Goal: Use online tool/utility

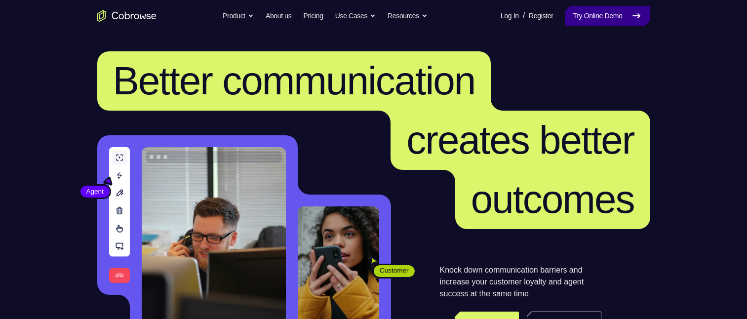
click at [595, 15] on link "Try Online Demo" at bounding box center [606, 16] width 85 height 20
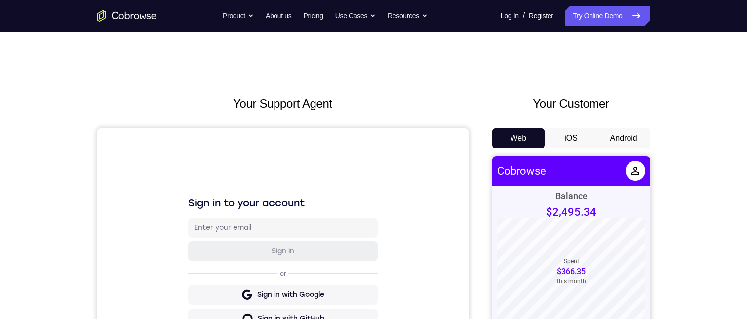
click at [612, 138] on button "Android" at bounding box center [623, 138] width 53 height 20
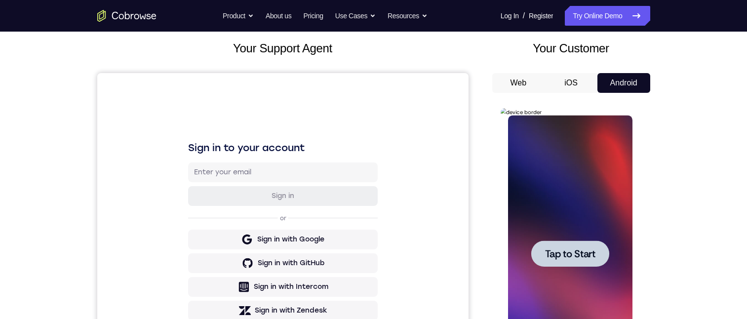
click at [612, 138] on div at bounding box center [570, 253] width 124 height 276
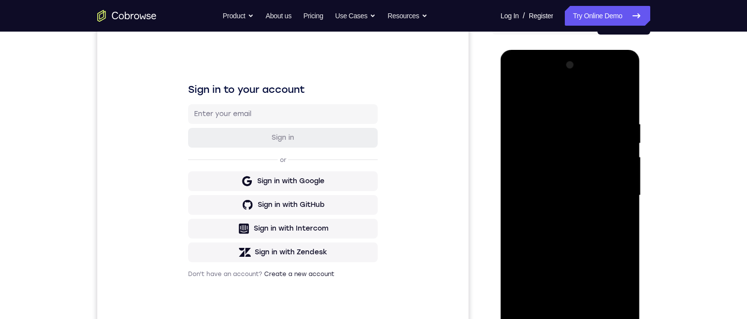
scroll to position [139, 0]
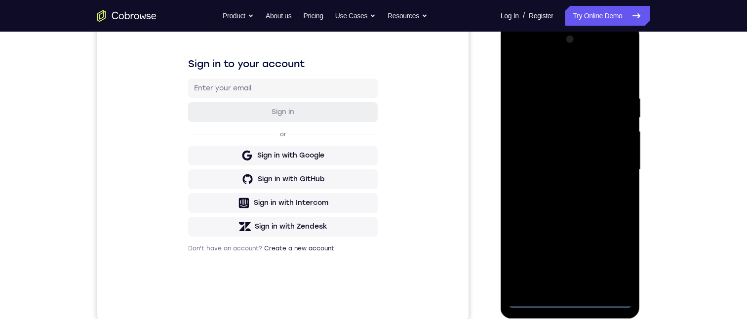
click at [568, 299] on div at bounding box center [570, 170] width 124 height 276
click at [614, 261] on div at bounding box center [570, 170] width 124 height 276
click at [555, 74] on div at bounding box center [570, 170] width 124 height 276
click at [611, 165] on div at bounding box center [570, 170] width 124 height 276
click at [558, 188] on div at bounding box center [570, 170] width 124 height 276
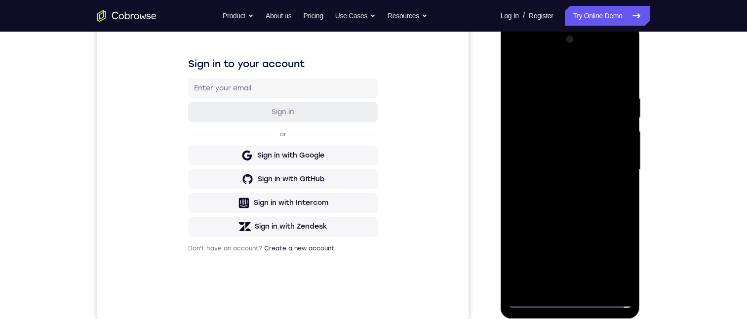
click at [569, 160] on div at bounding box center [570, 170] width 124 height 276
click at [575, 149] on div at bounding box center [570, 170] width 124 height 276
click at [592, 169] on div at bounding box center [570, 170] width 124 height 276
click at [592, 204] on div at bounding box center [570, 170] width 124 height 276
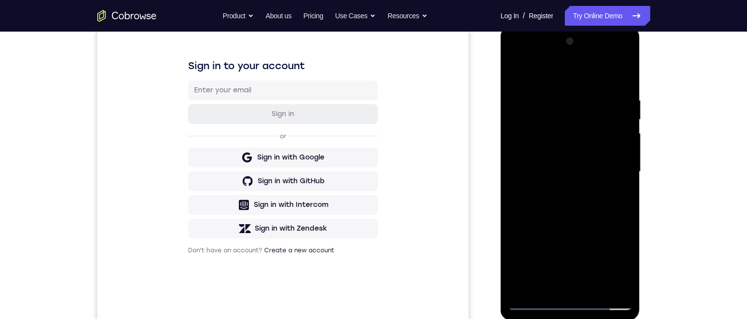
scroll to position [180, 0]
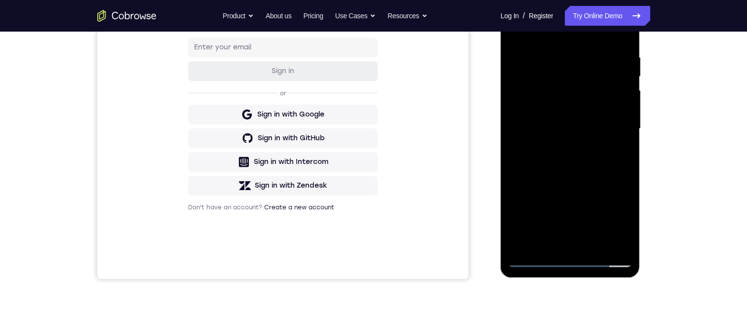
click at [605, 173] on div at bounding box center [570, 129] width 124 height 276
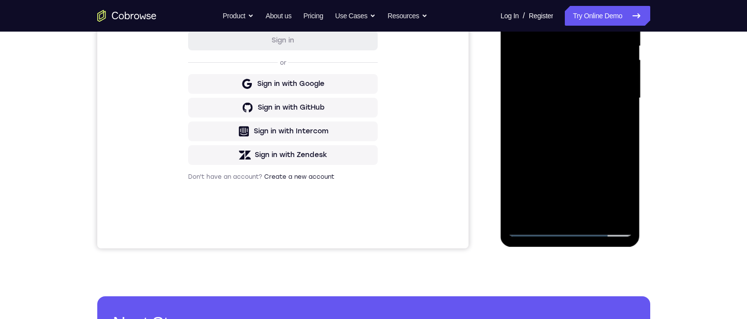
click at [623, 142] on div at bounding box center [570, 98] width 124 height 276
drag, startPoint x: 623, startPoint y: 142, endPoint x: 1154, endPoint y: 98, distance: 532.8
click at [623, 142] on div at bounding box center [570, 98] width 124 height 276
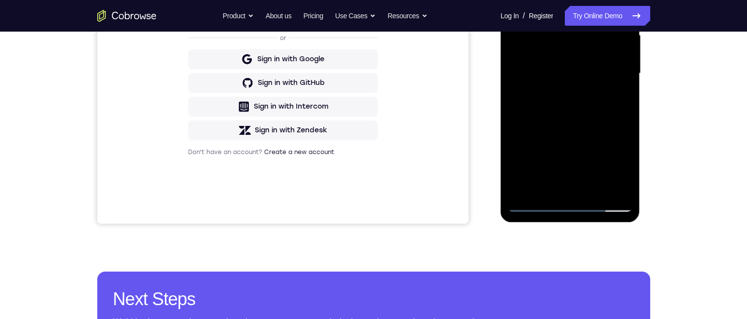
click at [593, 191] on div at bounding box center [570, 73] width 124 height 276
click at [605, 124] on div at bounding box center [570, 73] width 124 height 276
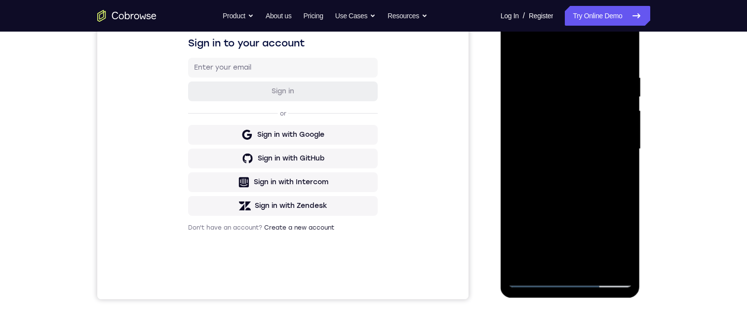
scroll to position [156, 0]
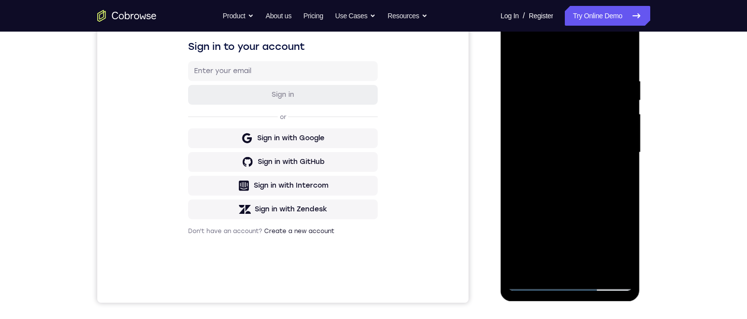
click at [519, 52] on div at bounding box center [570, 152] width 124 height 276
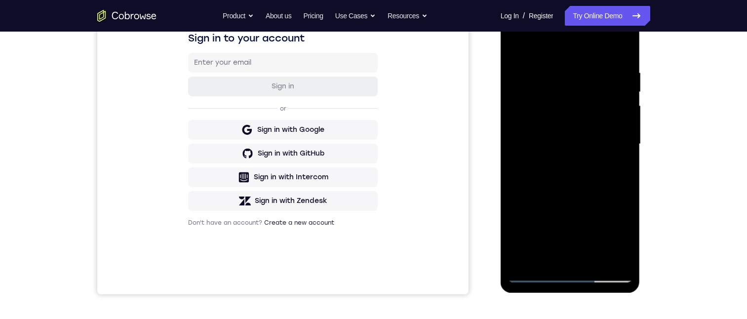
scroll to position [221, 0]
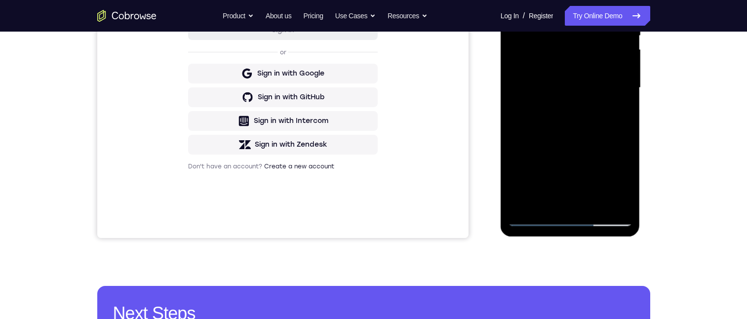
click at [616, 205] on div at bounding box center [570, 88] width 124 height 276
drag, startPoint x: 521, startPoint y: 75, endPoint x: 998, endPoint y: 25, distance: 479.3
click at [521, 75] on div at bounding box center [570, 88] width 124 height 276
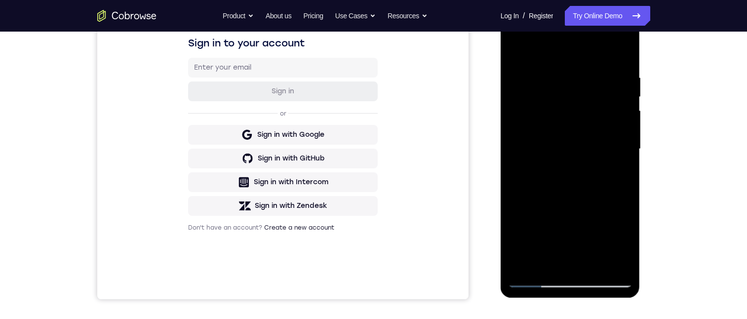
scroll to position [134, 0]
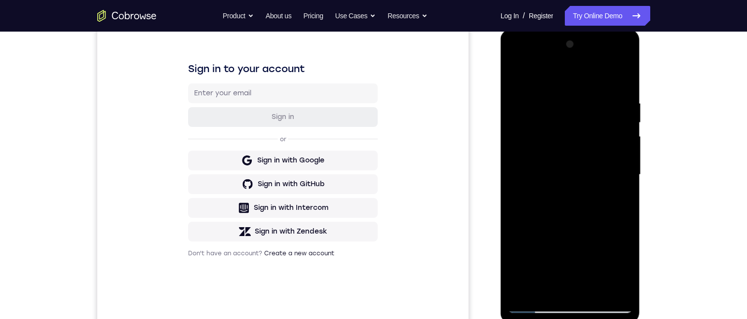
click at [625, 48] on div at bounding box center [570, 175] width 124 height 276
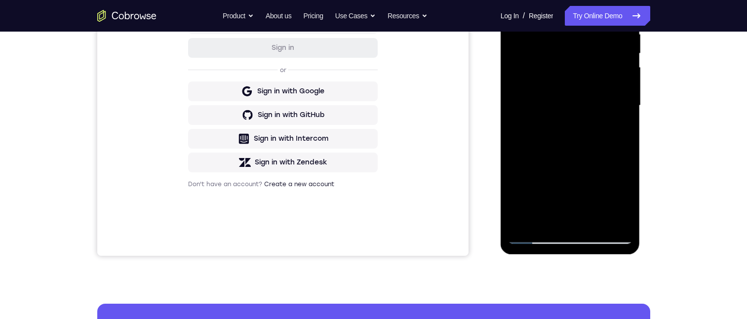
click at [524, 215] on div at bounding box center [570, 105] width 124 height 276
click at [548, 36] on div at bounding box center [570, 105] width 124 height 276
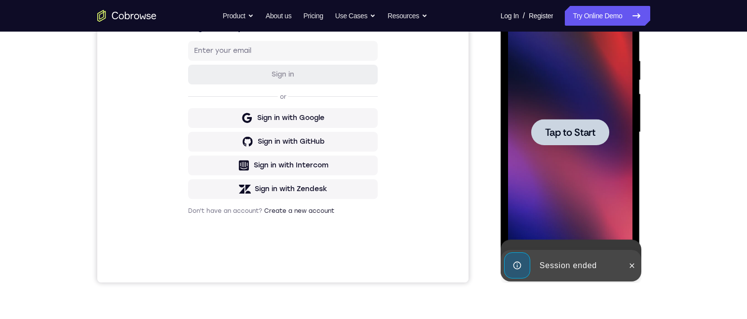
scroll to position [162, 0]
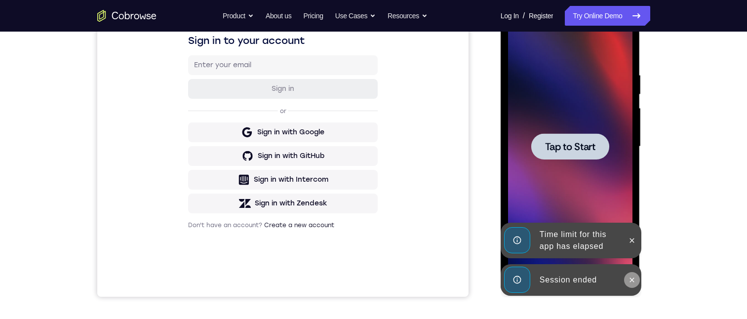
click at [630, 285] on button at bounding box center [632, 280] width 16 height 16
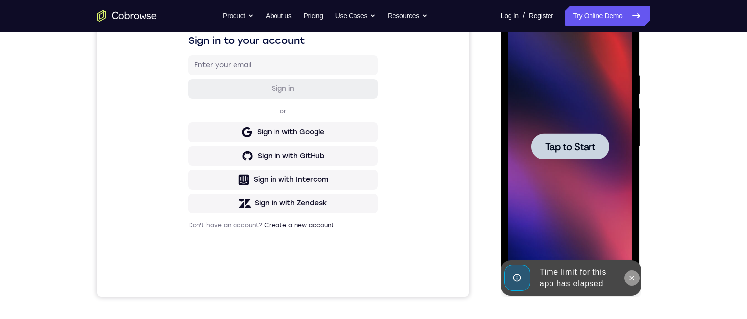
click at [627, 280] on button at bounding box center [632, 278] width 16 height 16
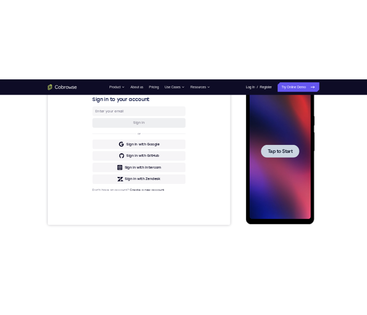
scroll to position [0, 0]
